Goal: Navigation & Orientation: Find specific page/section

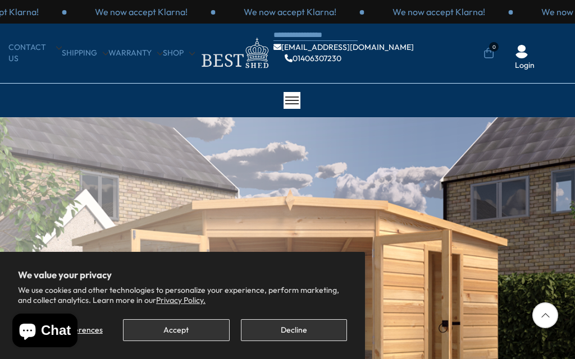
click at [290, 328] on button "Decline" at bounding box center [294, 330] width 106 height 22
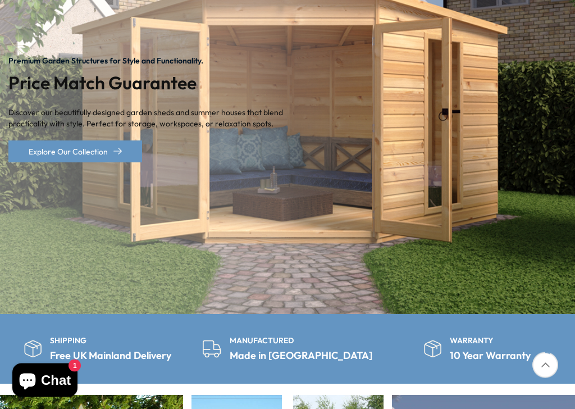
scroll to position [213, 0]
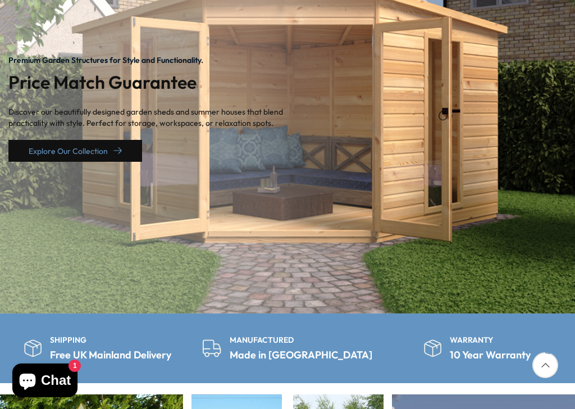
click at [98, 150] on link "Explore Our Collection" at bounding box center [75, 151] width 134 height 22
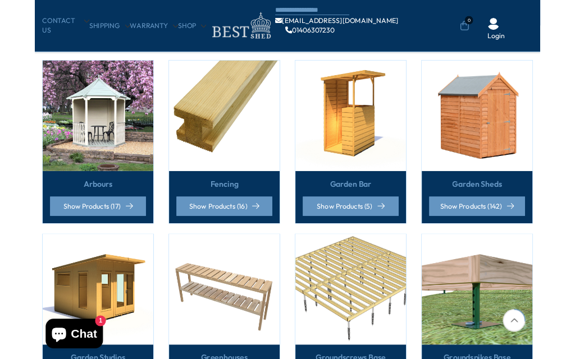
scroll to position [273, 0]
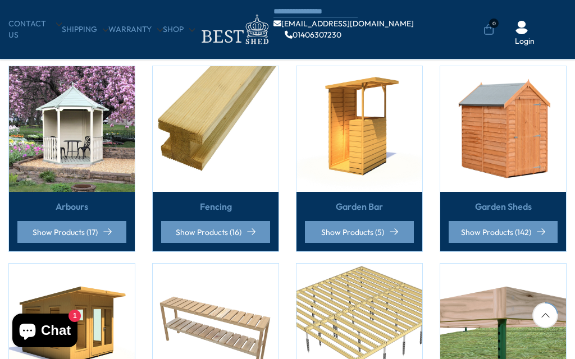
click at [242, 277] on img at bounding box center [216, 327] width 126 height 126
